Goal: Find specific page/section: Find specific page/section

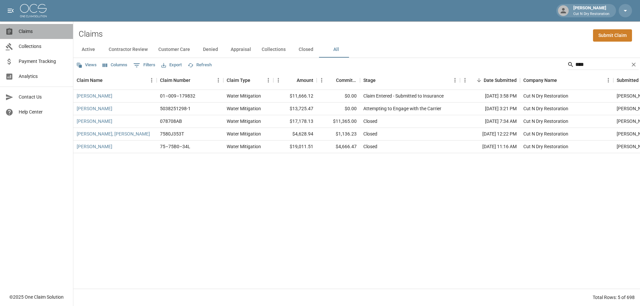
click at [46, 31] on span "Claims" at bounding box center [43, 31] width 49 height 7
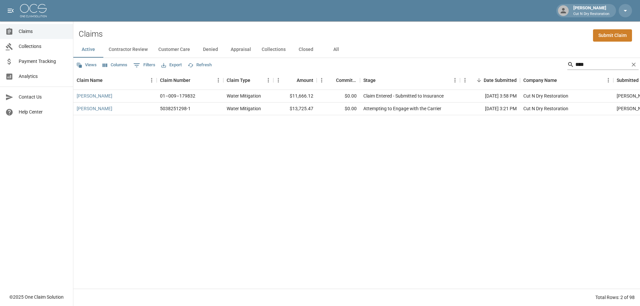
click at [632, 65] on icon "Clear" at bounding box center [633, 64] width 7 height 7
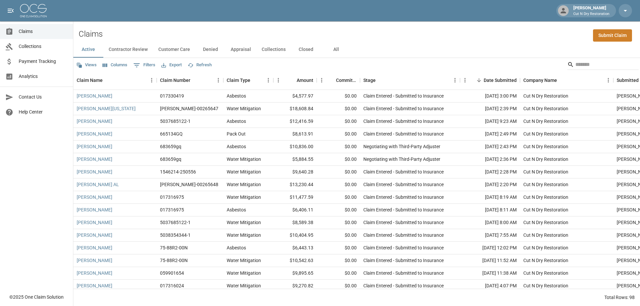
drag, startPoint x: 528, startPoint y: 35, endPoint x: 529, endPoint y: 39, distance: 3.7
click at [528, 35] on div "Claims Submit Claim" at bounding box center [356, 31] width 567 height 20
click at [516, 61] on div "Views Columns 0 Filters Export Refresh" at bounding box center [356, 64] width 567 height 13
click at [513, 36] on div "Claims Submit Claim" at bounding box center [356, 31] width 567 height 20
click at [579, 65] on input "Search" at bounding box center [601, 64] width 53 height 11
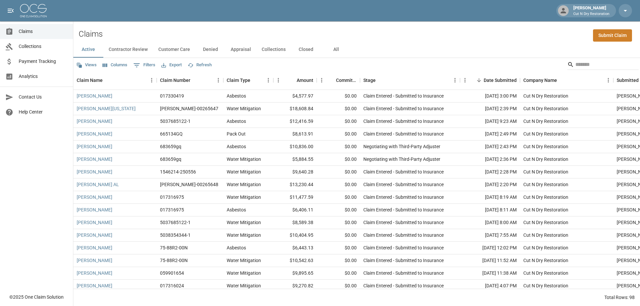
click at [552, 42] on div "Active Contractor Review Customer Care Denied Appraisal Collections Closed All" at bounding box center [356, 50] width 567 height 16
click at [583, 64] on input "Search" at bounding box center [601, 64] width 53 height 11
click at [538, 29] on div "Claims Submit Claim" at bounding box center [356, 31] width 567 height 20
click at [389, 23] on div "Claims Submit Claim" at bounding box center [356, 31] width 567 height 20
